Goal: Register for event/course

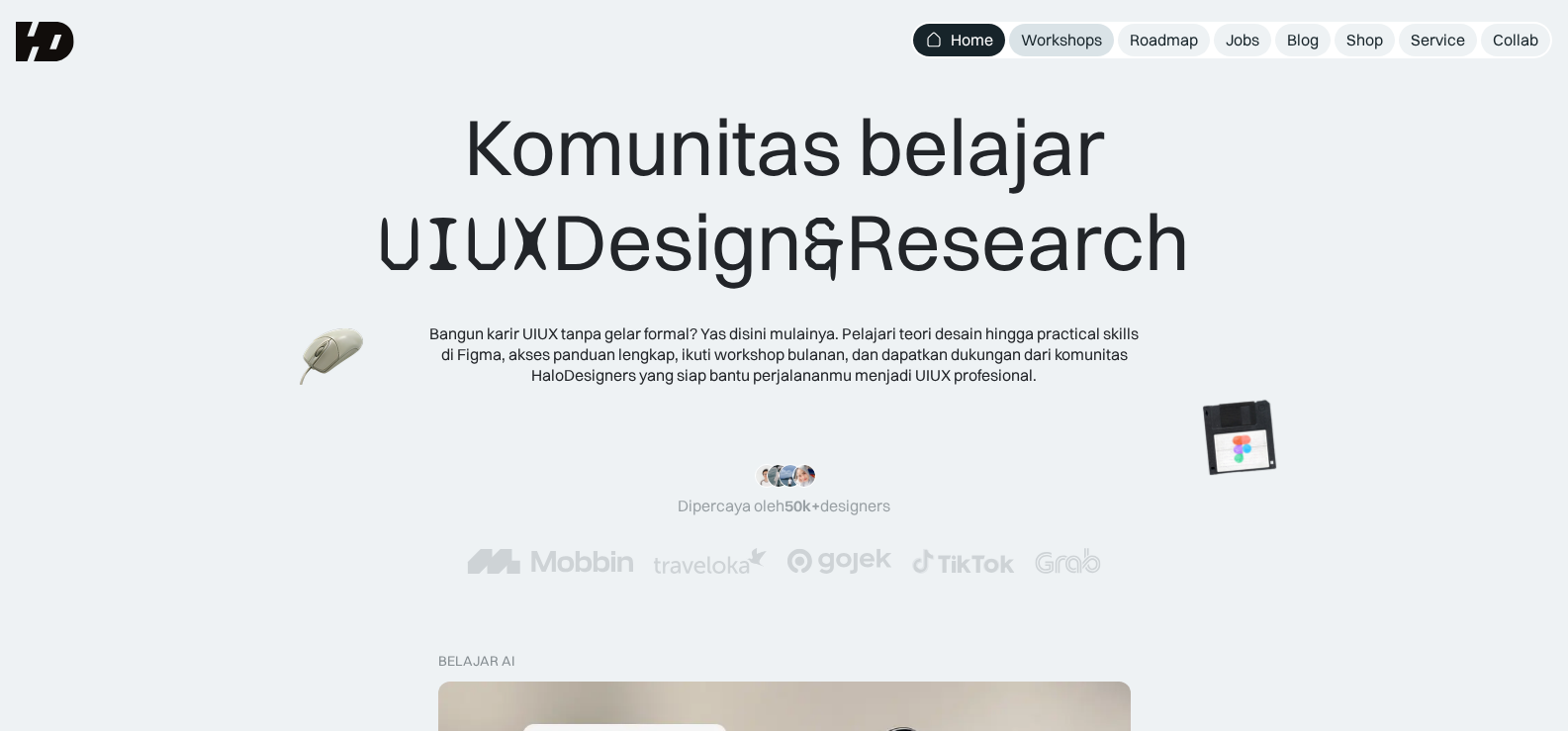
click at [1044, 36] on div "Workshops" at bounding box center [1061, 40] width 81 height 21
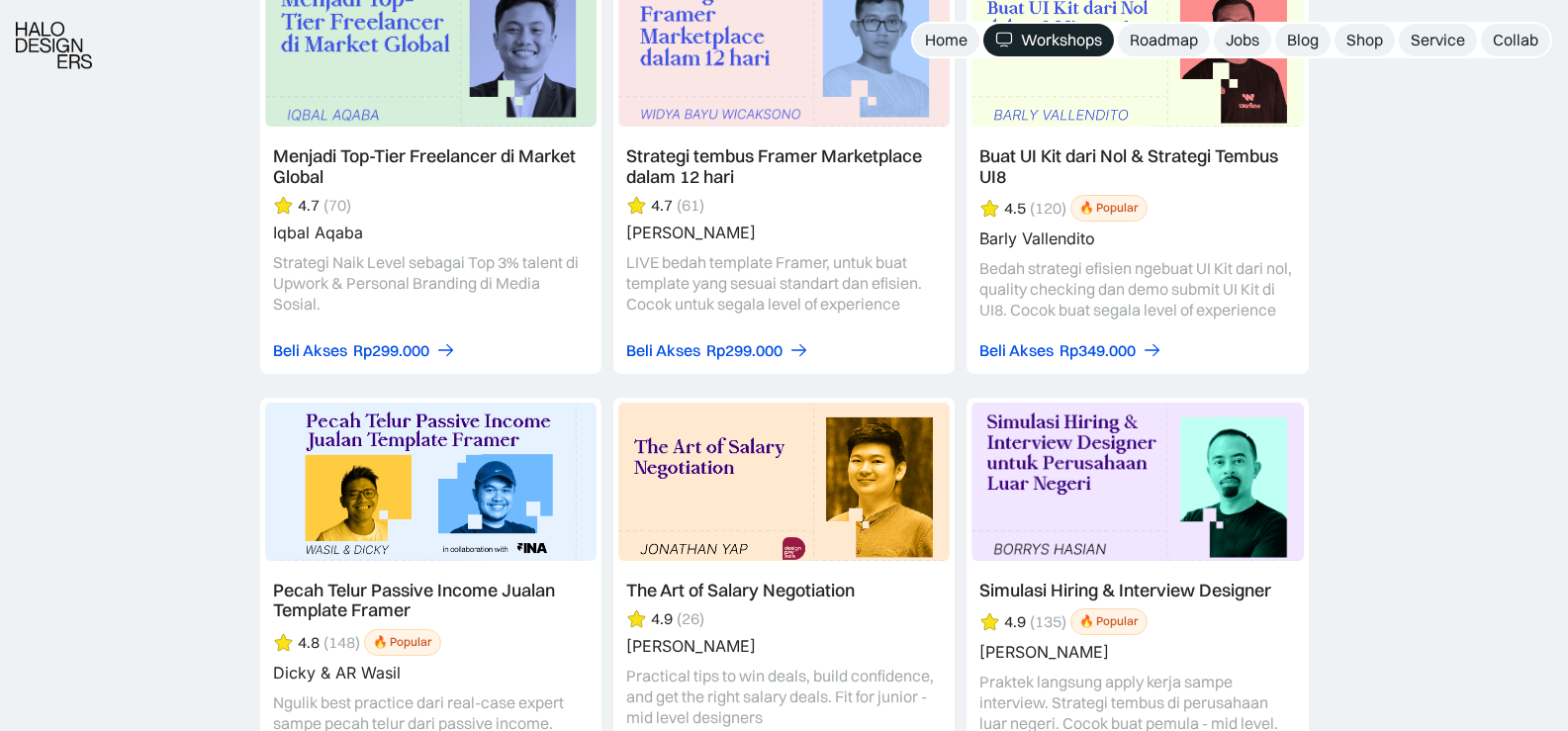
scroll to position [3462, 0]
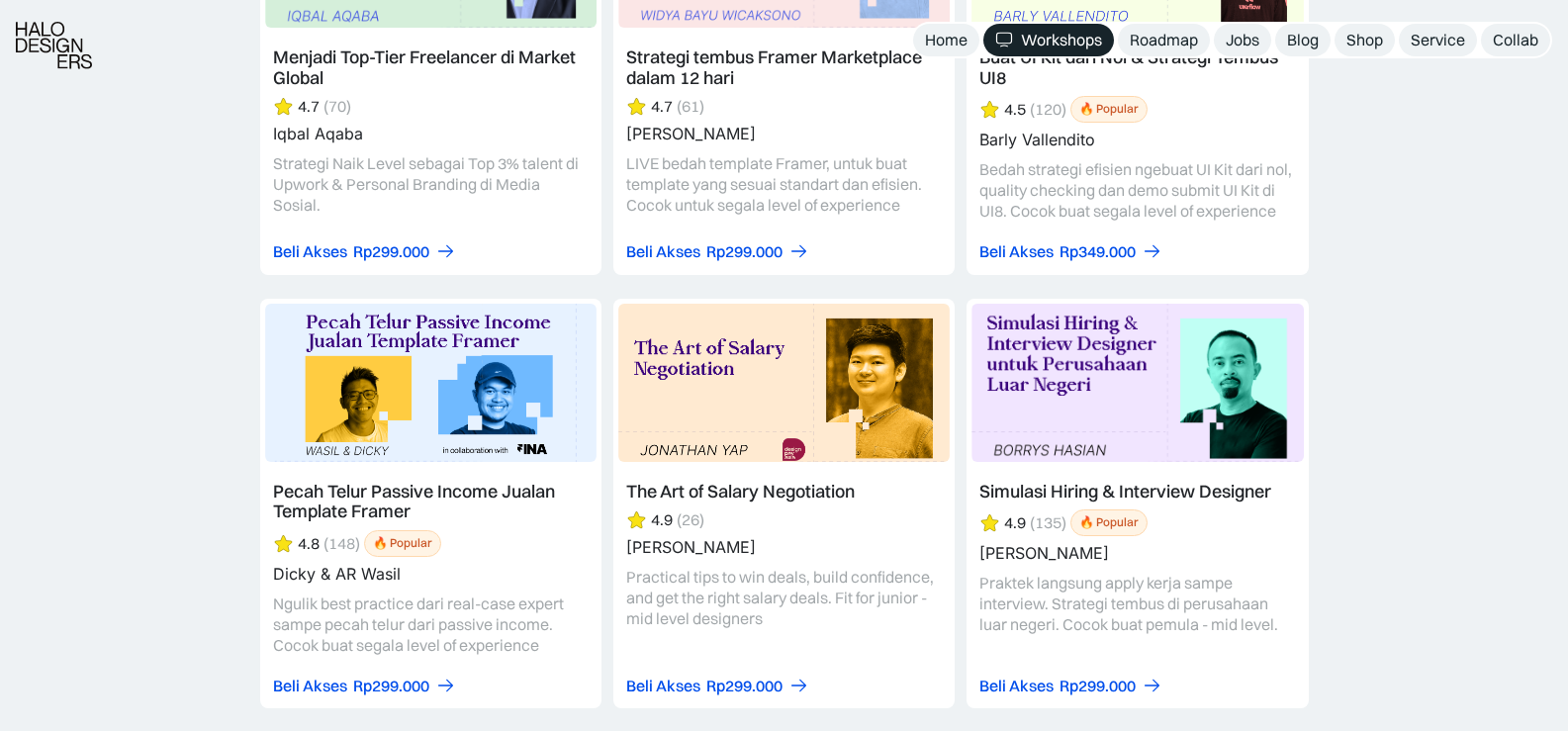
click at [1045, 377] on link at bounding box center [1137, 503] width 341 height 411
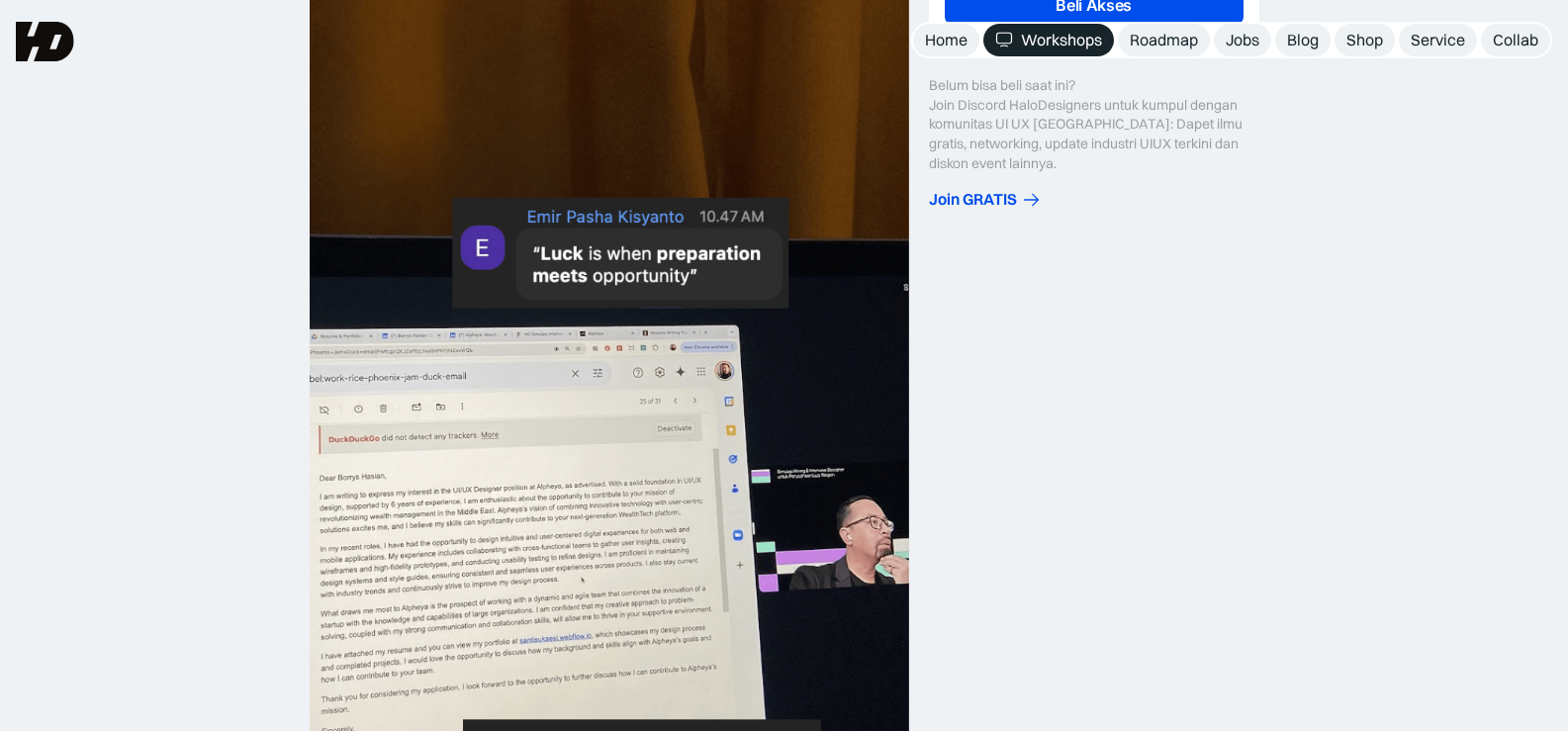
scroll to position [594, 0]
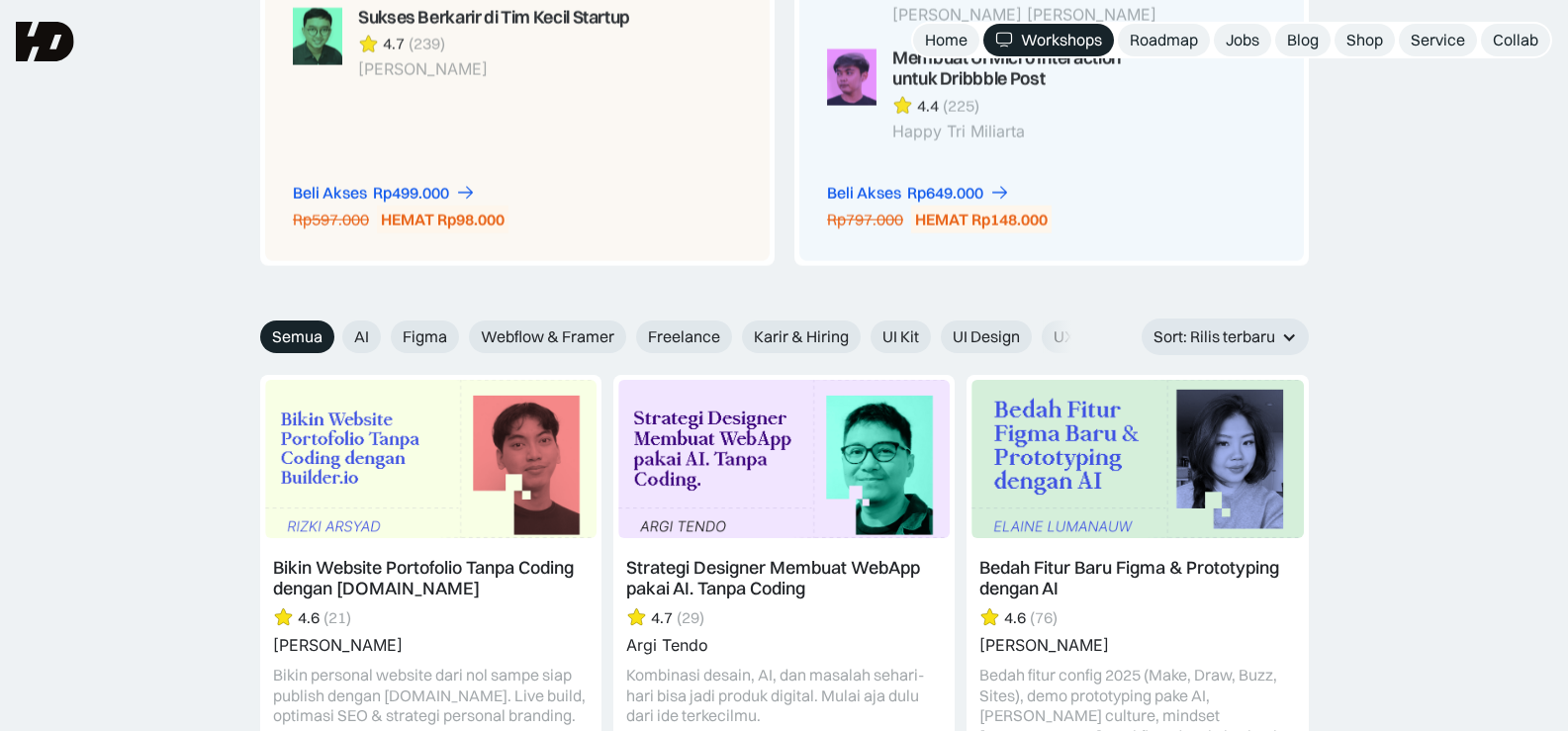
scroll to position [1611, 0]
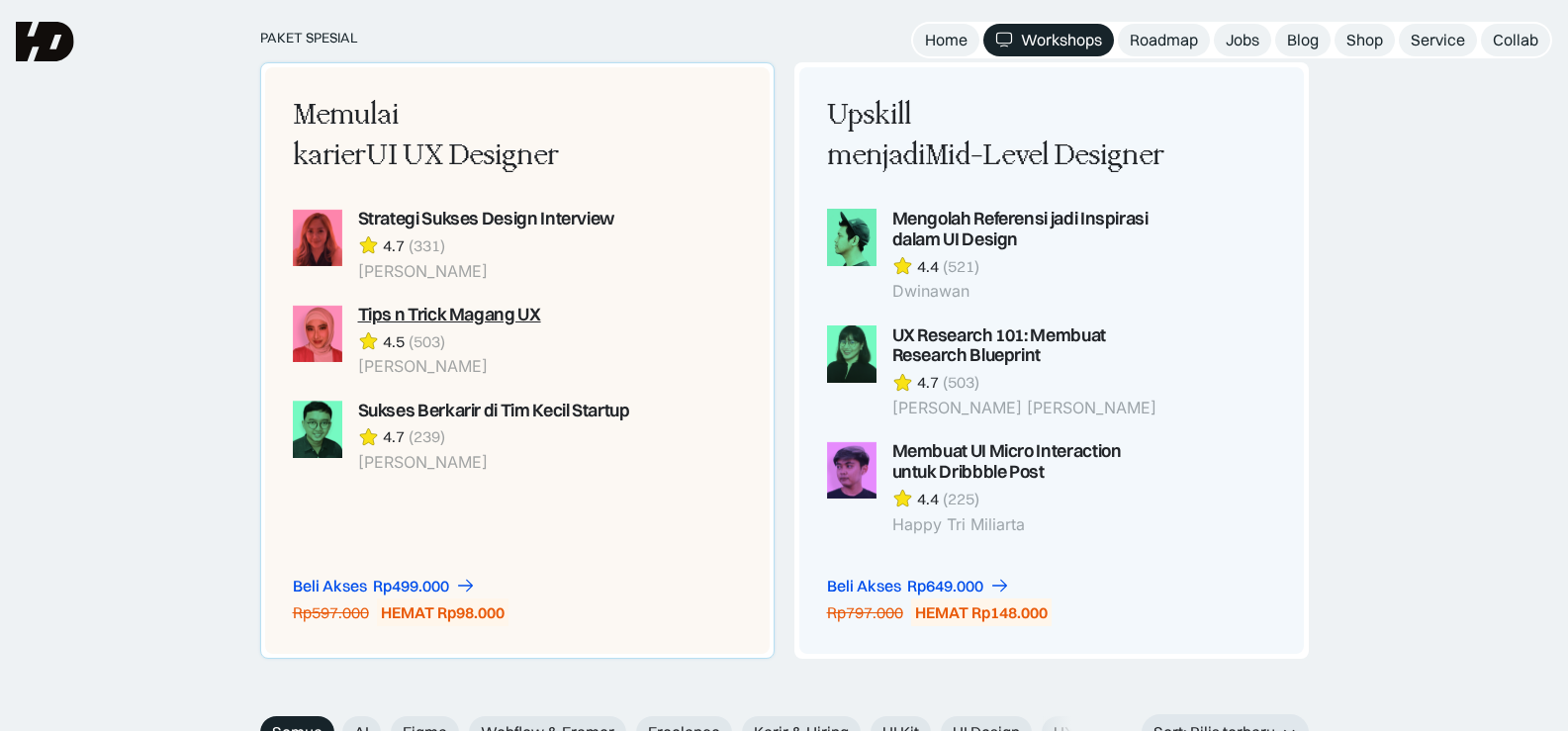
click at [409, 306] on div "Tips n Trick Magang UX" at bounding box center [449, 315] width 183 height 21
click at [455, 309] on div "Tips n Trick Magang UX" at bounding box center [449, 315] width 183 height 21
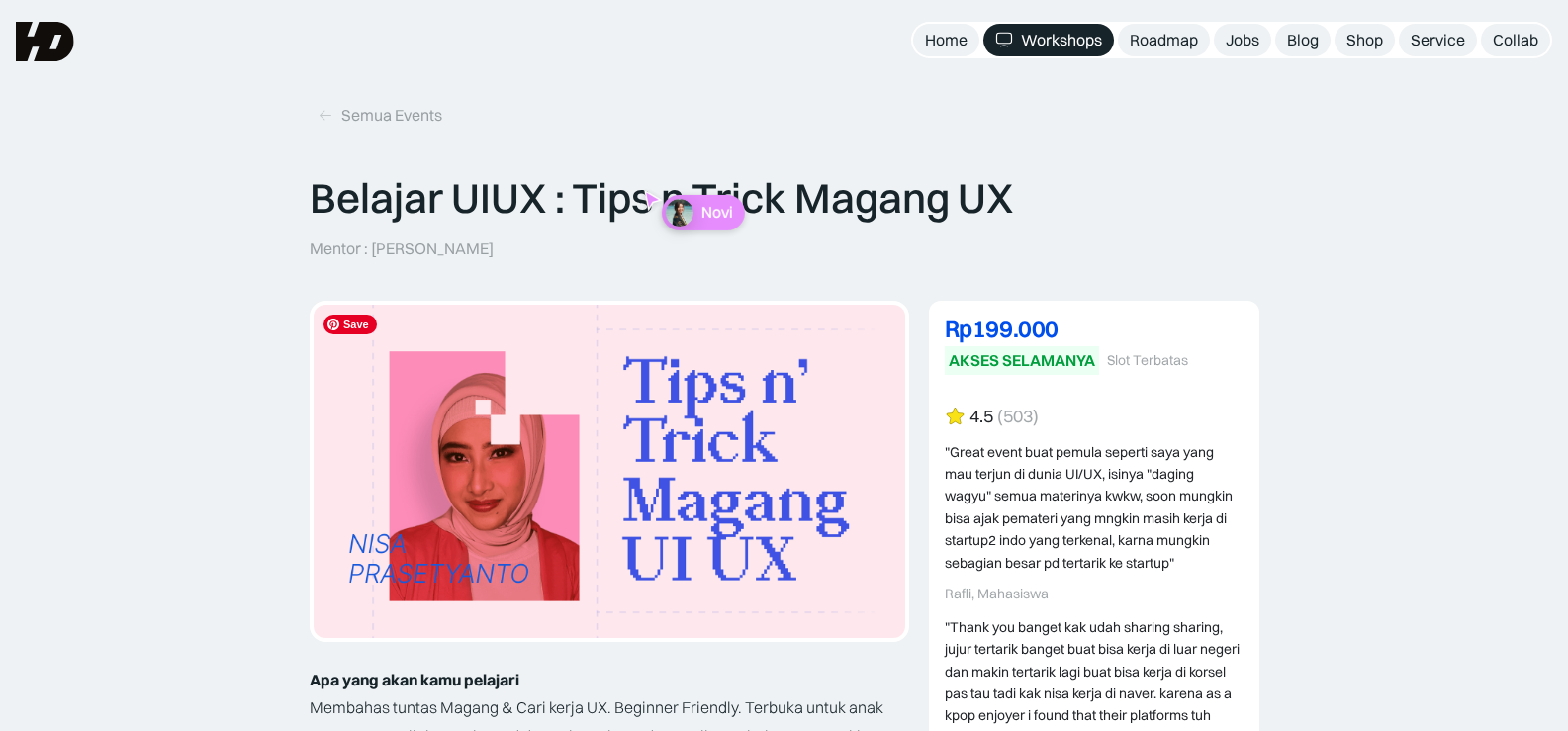
scroll to position [198, 0]
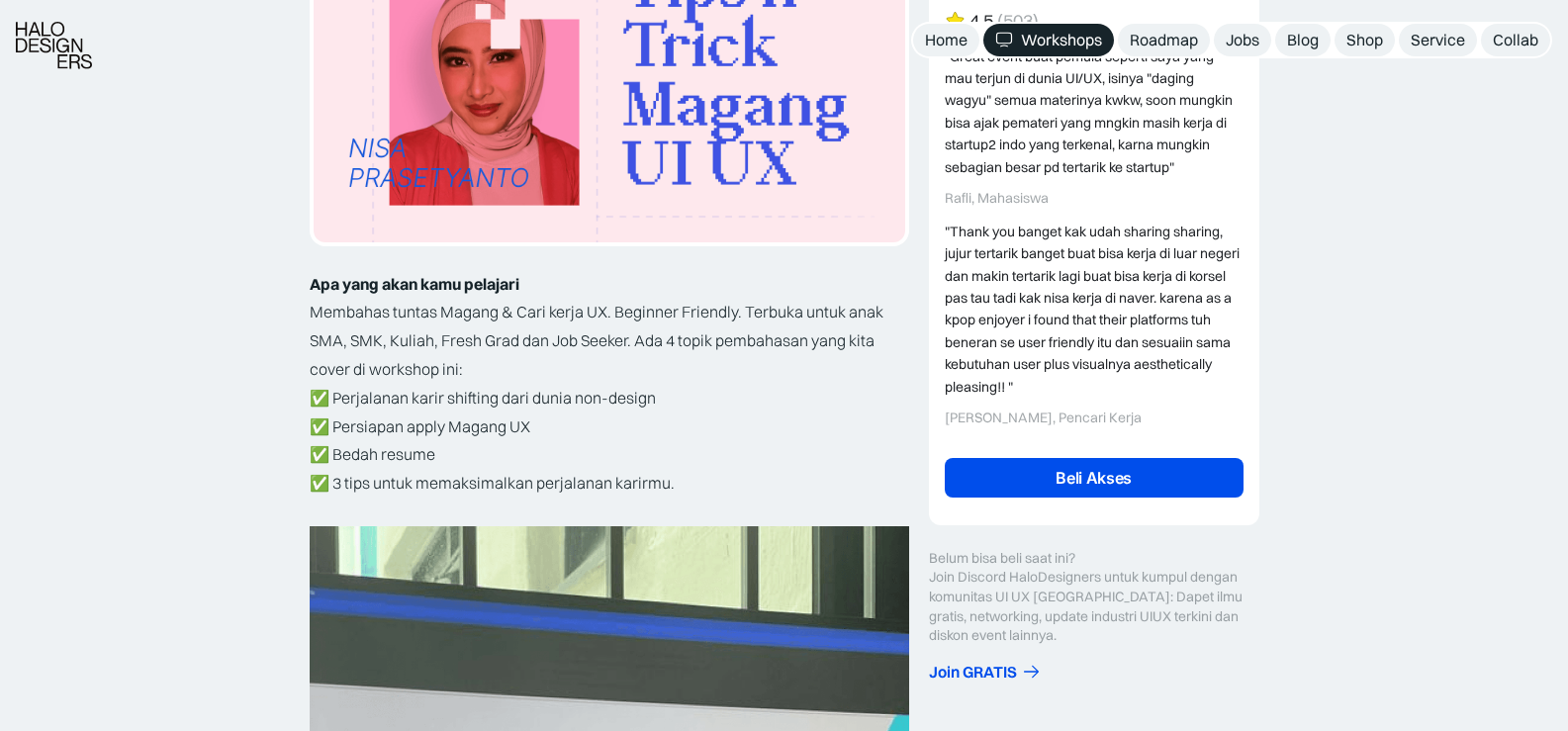
scroll to position [495, 0]
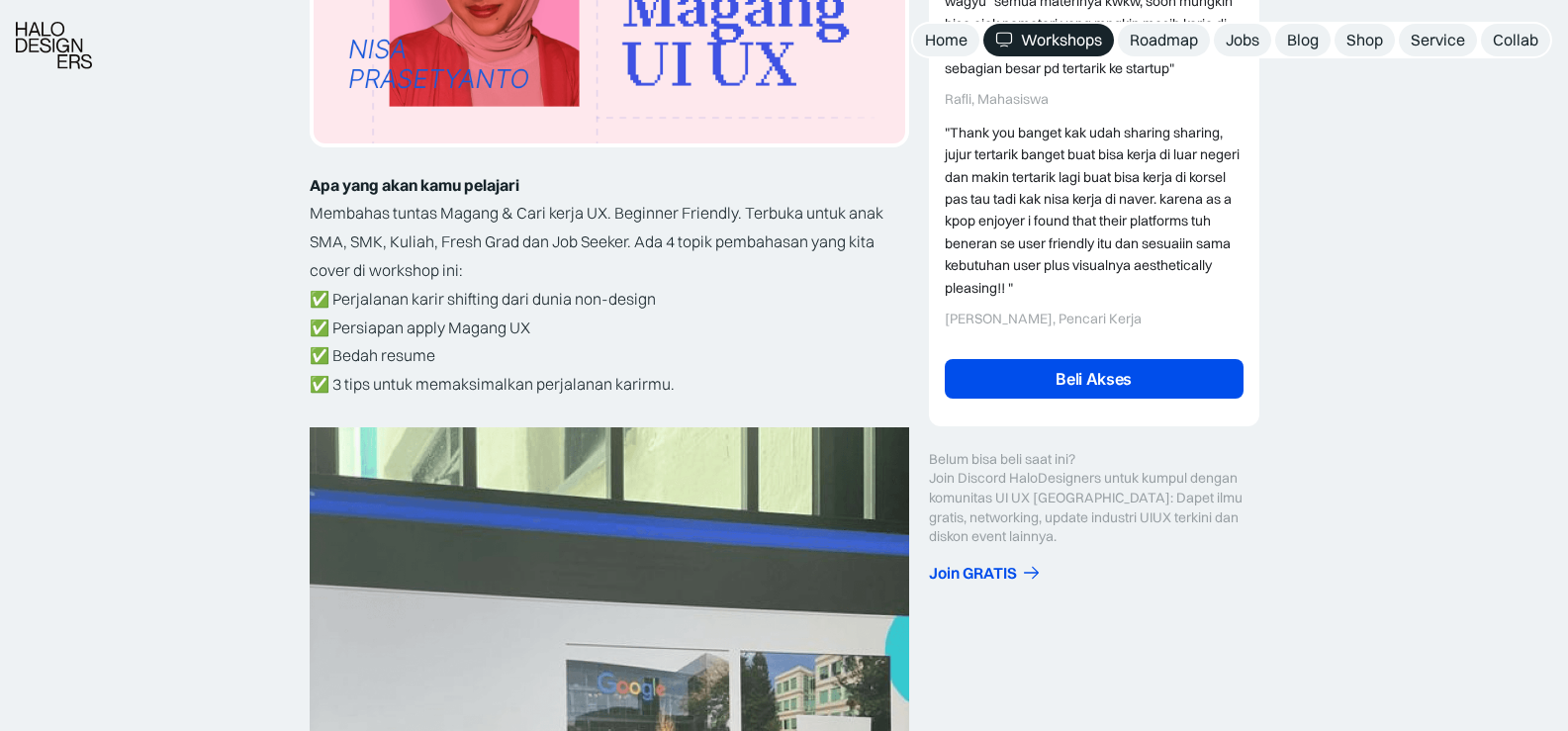
click at [1051, 375] on link "Beli Akses" at bounding box center [1094, 379] width 299 height 40
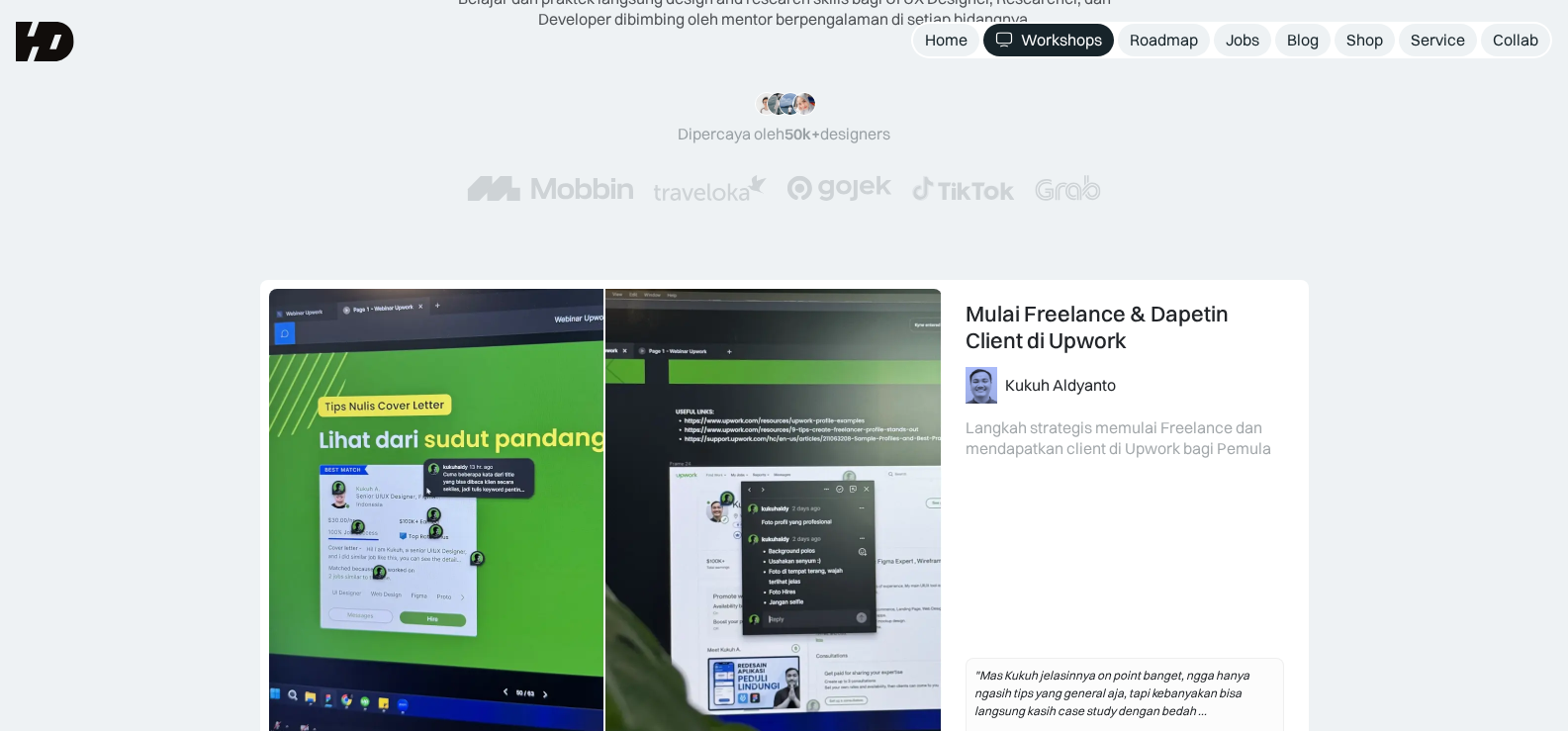
scroll to position [447, 0]
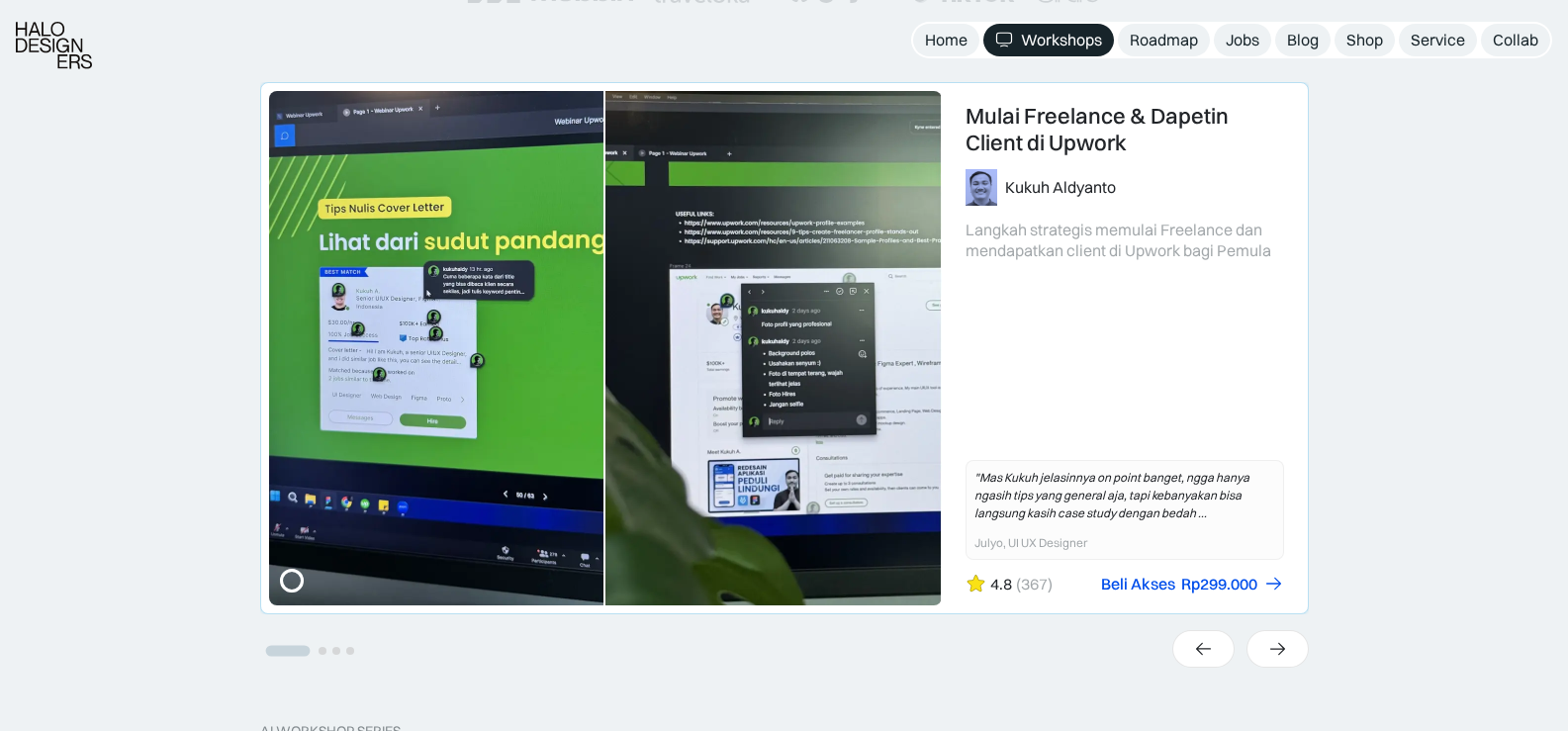
click at [1123, 126] on link "1 of 4" at bounding box center [784, 348] width 1047 height 530
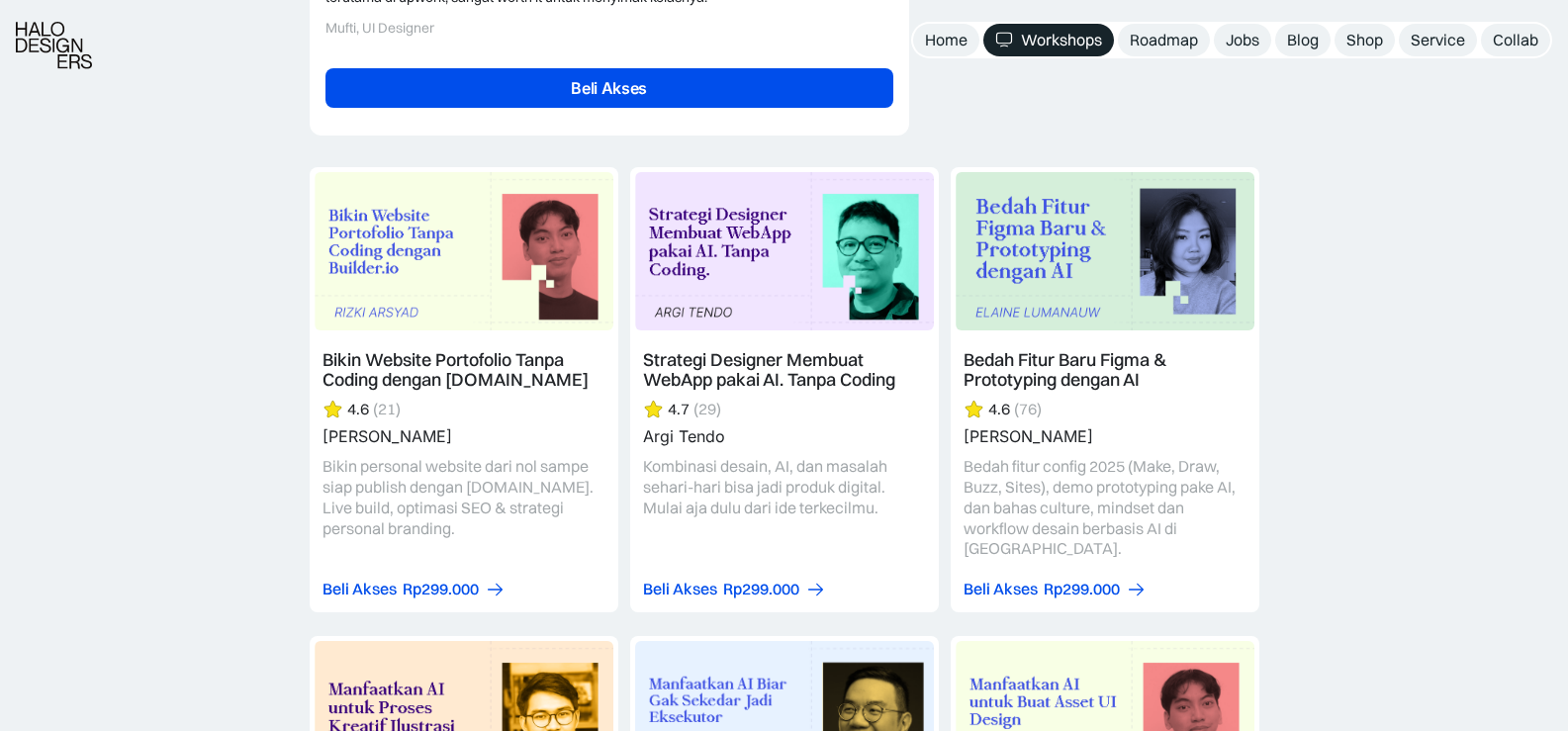
scroll to position [4946, 0]
